Goal: Information Seeking & Learning: Learn about a topic

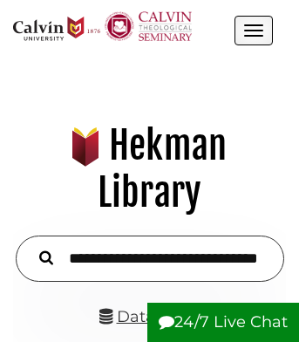
scroll to position [35, 247]
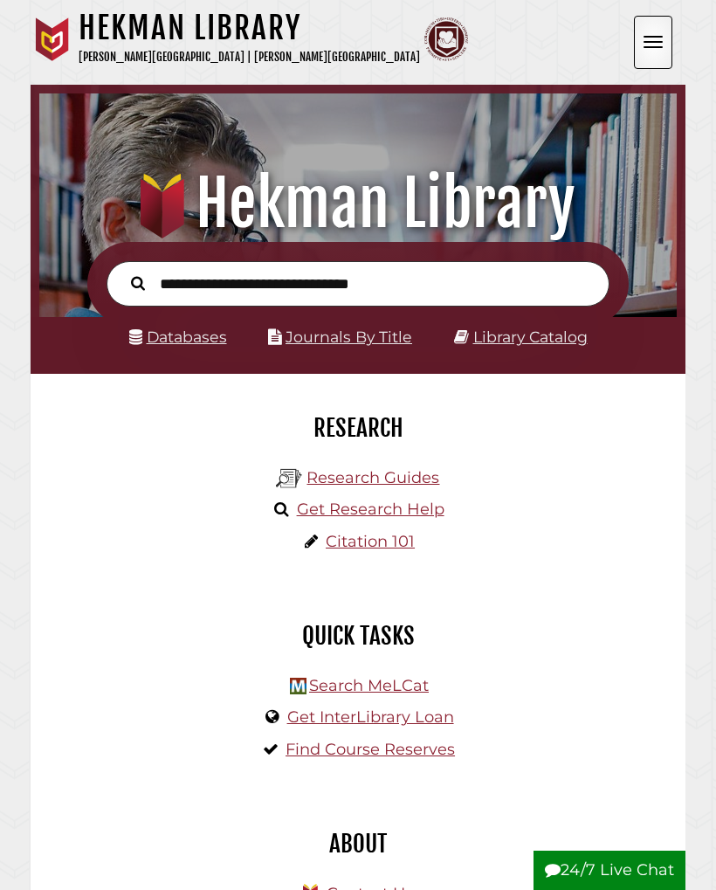
click at [382, 281] on input "text" at bounding box center [358, 284] width 503 height 46
type input "**********"
click at [138, 283] on button "Search" at bounding box center [137, 283] width 31 height 22
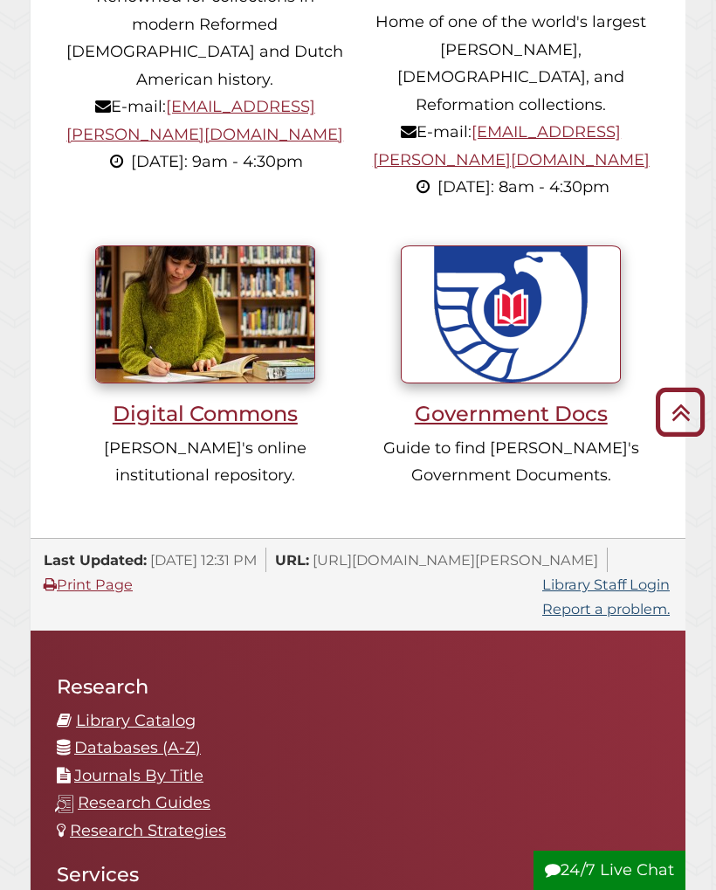
scroll to position [1487, 0]
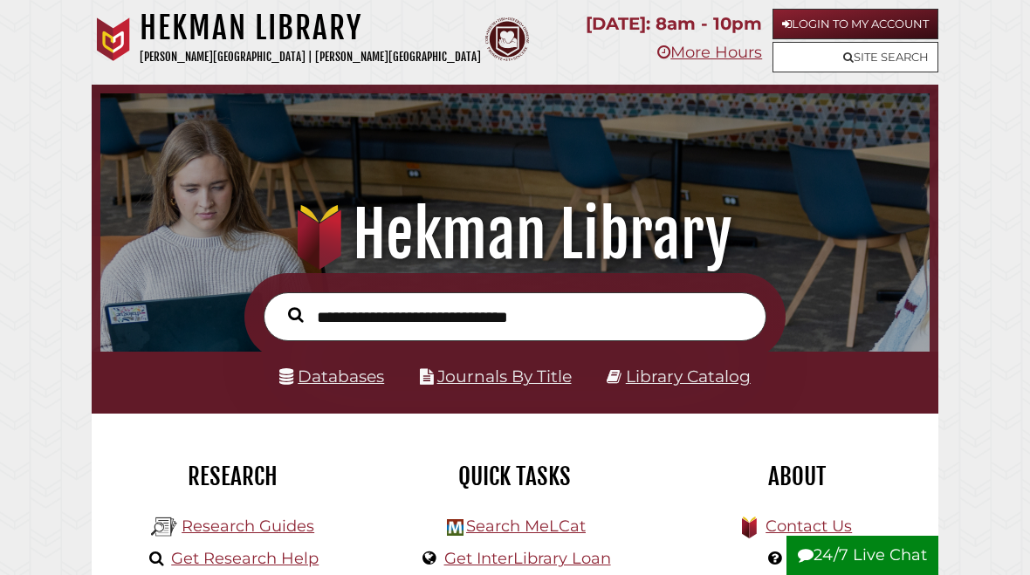
click at [865, 25] on link "Login to My Account" at bounding box center [856, 24] width 166 height 31
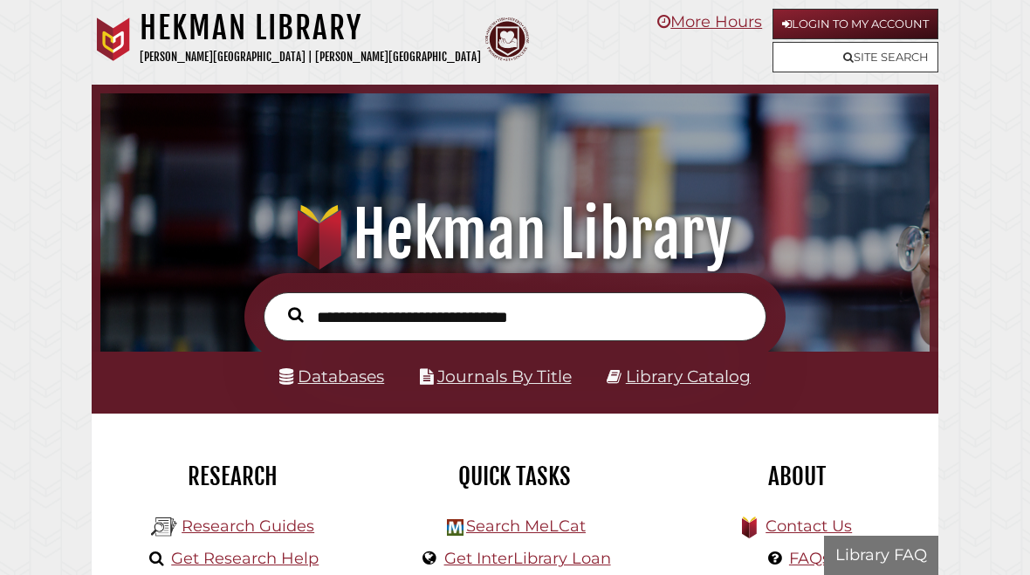
scroll to position [274, 821]
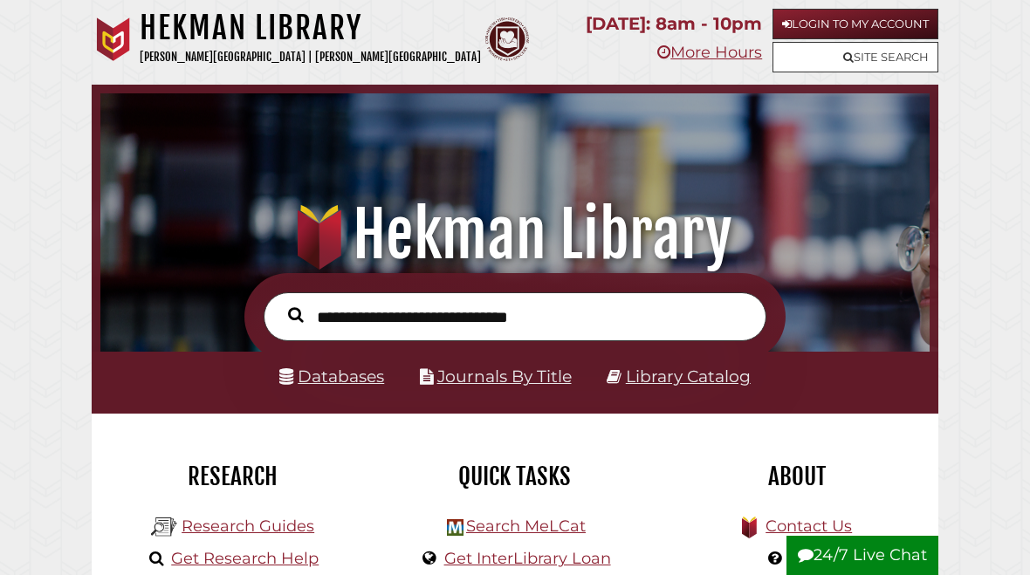
click at [588, 316] on input "text" at bounding box center [515, 318] width 503 height 50
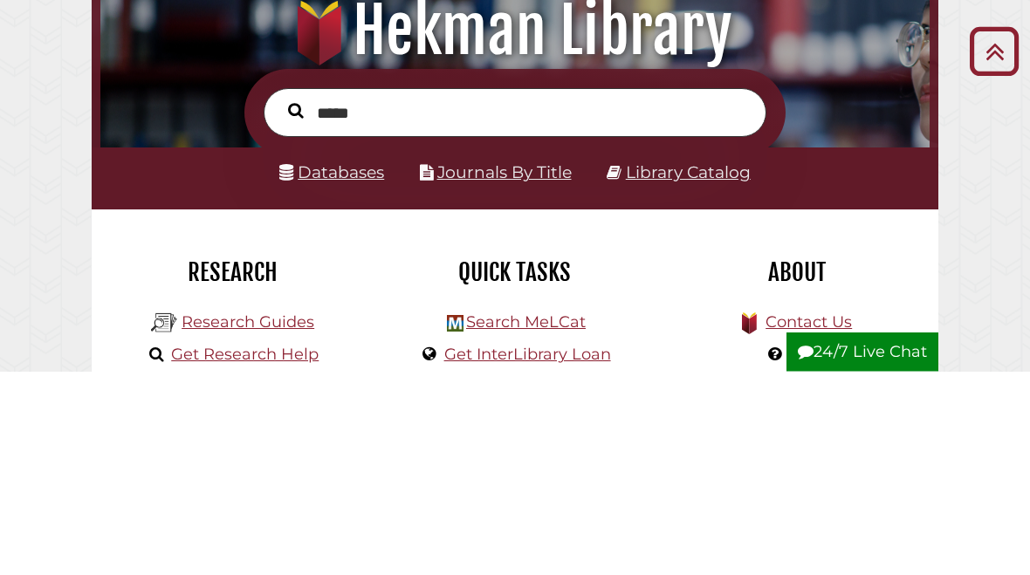
type input "*****"
click at [295, 304] on button "Search" at bounding box center [295, 316] width 33 height 24
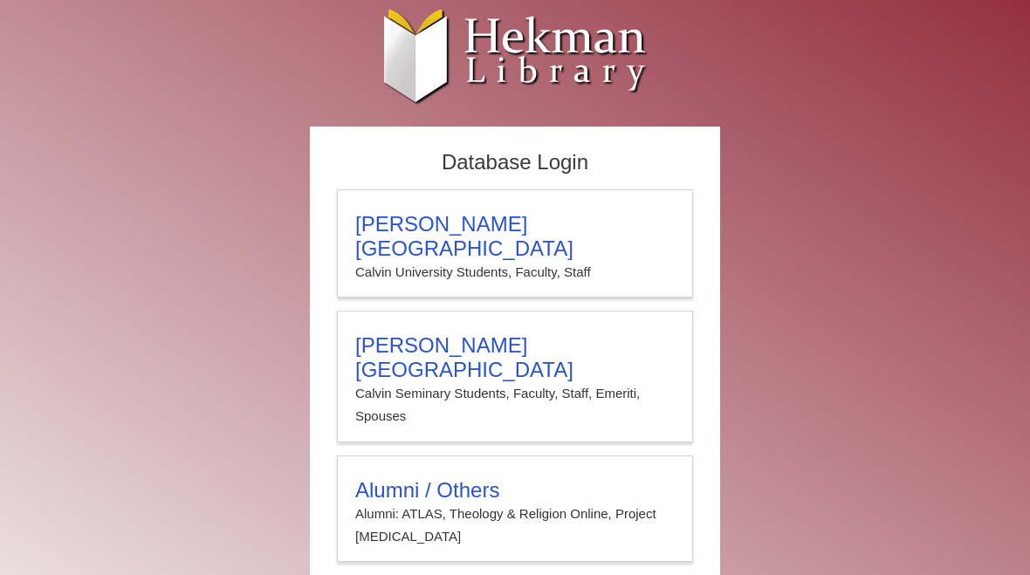
click at [406, 334] on h3 "Calvin Theological Seminary" at bounding box center [515, 358] width 320 height 49
